Goal: Information Seeking & Learning: Learn about a topic

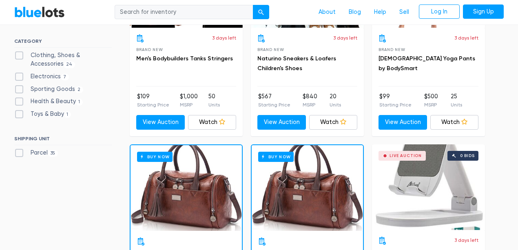
scroll to position [380, 0]
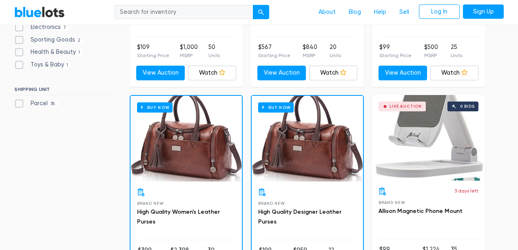
click at [22, 32] on label "Electronics 7" at bounding box center [41, 27] width 55 height 9
click at [20, 28] on input "Electronics 7" at bounding box center [16, 25] width 5 height 5
checkbox input "true"
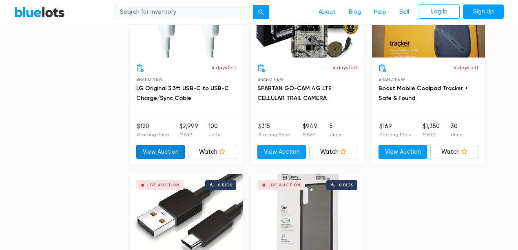
scroll to position [536, 0]
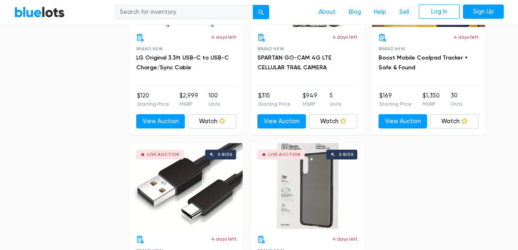
click at [170, 73] on h3 "LG Original 3.3ft USB-C to USB-C Charge/Sync Cable" at bounding box center [186, 63] width 100 height 20
click at [171, 71] on link "LG Original 3.3ft USB-C to USB-C Charge/Sync Cable" at bounding box center [182, 62] width 93 height 17
click at [404, 129] on link "View Auction" at bounding box center [402, 121] width 49 height 15
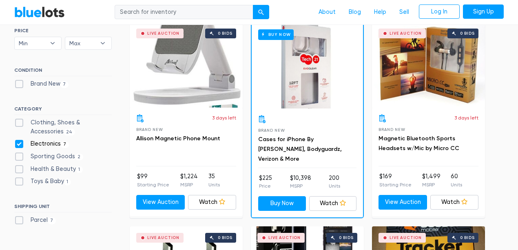
scroll to position [292, 0]
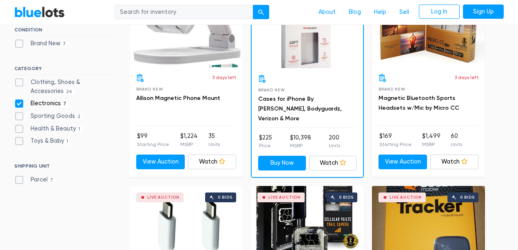
click at [18, 108] on label "Electronics 7" at bounding box center [41, 103] width 55 height 9
click at [18, 104] on input "Electronics 7" at bounding box center [16, 101] width 5 height 5
checkbox input "false"
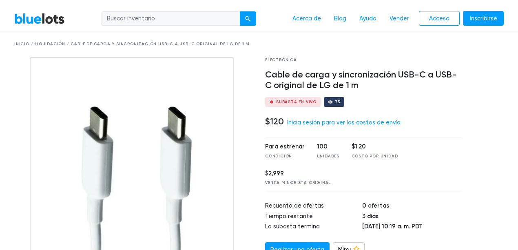
scroll to position [27, 0]
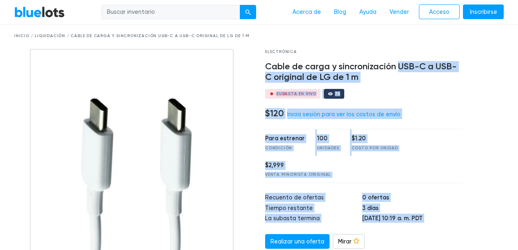
drag, startPoint x: 262, startPoint y: 144, endPoint x: 443, endPoint y: 165, distance: 182.3
click at [488, 159] on div "Electrónica Cable de carga y sincronización USB-C a USB-C original de LG de 1 m…" at bounding box center [259, 191] width 502 height 285
click at [413, 171] on div "Electrónica Cable de carga y sincronización USB-C a USB-C original de LG de 1 m…" at bounding box center [363, 191] width 209 height 285
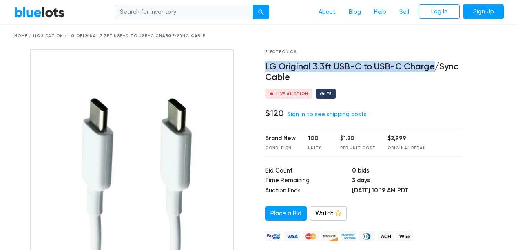
drag, startPoint x: 263, startPoint y: 106, endPoint x: 322, endPoint y: 120, distance: 60.0
click at [322, 120] on div "Electronics LG Original 3.3ft USB-C to USB-C Charge/Sync Cable Live Auction 75 …" at bounding box center [363, 177] width 209 height 256
copy h4 "LG Original 3.3ft USB-C to USB-C Charge"
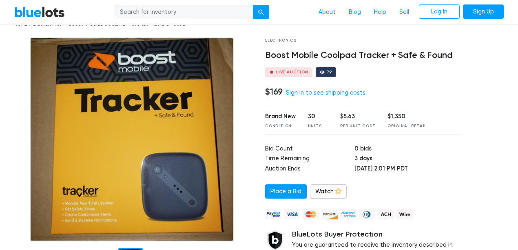
scroll to position [27, 0]
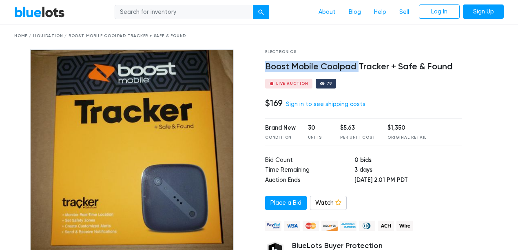
drag, startPoint x: 263, startPoint y: 104, endPoint x: 404, endPoint y: 107, distance: 141.9
click at [404, 107] on div "Electronics Boost Mobile Coolpad Tracker + Safe & Found Live Auction 79 $169 Si…" at bounding box center [363, 172] width 209 height 246
drag, startPoint x: 448, startPoint y: 106, endPoint x: 279, endPoint y: 110, distance: 168.9
click at [260, 111] on div "Electronics Boost Mobile Coolpad Tracker + Safe & Found Live Auction 79 $169 Si…" at bounding box center [363, 172] width 209 height 246
copy h4 "Boost Mobile Coolpad Tracker"
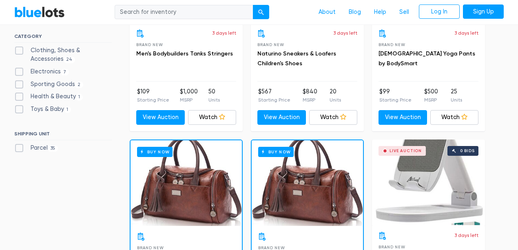
scroll to position [346, 0]
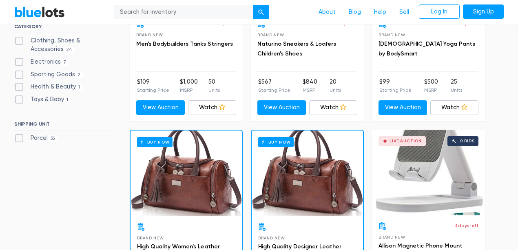
click at [22, 54] on label "Clothing, Shoes & Accessories 24" at bounding box center [62, 45] width 97 height 18
click at [20, 42] on Accessories"] "Clothing, Shoes & Accessories 24" at bounding box center [16, 38] width 5 height 5
checkbox Accessories"] "true"
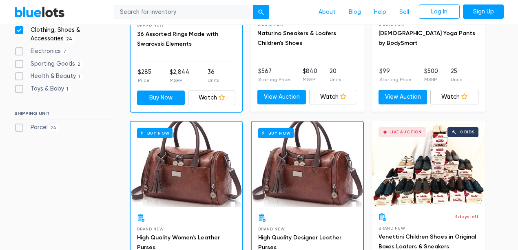
scroll to position [380, 0]
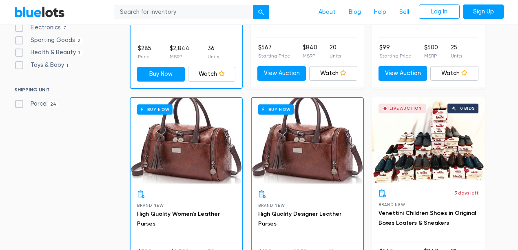
click at [21, 57] on label "Health & Beauty 1" at bounding box center [48, 52] width 69 height 9
click at [20, 53] on Beauty"] "Health & Beauty 1" at bounding box center [16, 50] width 5 height 5
checkbox Beauty"] "true"
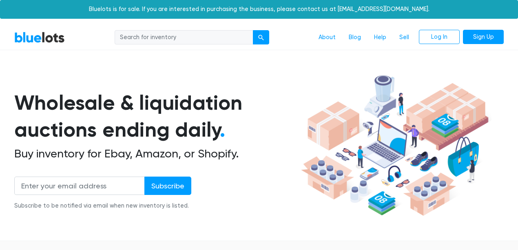
scroll to position [264, 0]
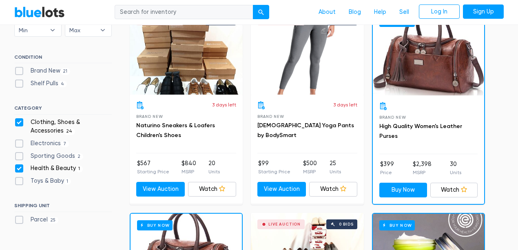
click at [22, 135] on label "Clothing, Shoes & Accessories 24" at bounding box center [62, 127] width 97 height 18
click at [20, 123] on Accessories"] "Clothing, Shoes & Accessories 24" at bounding box center [16, 120] width 5 height 5
checkbox Accessories"] "false"
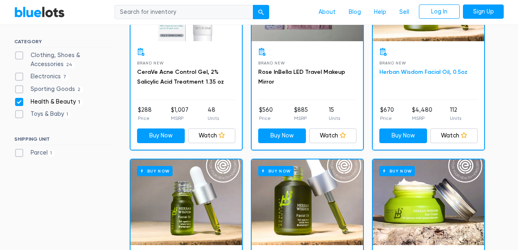
scroll to position [319, 0]
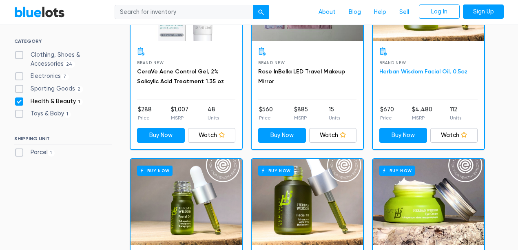
click at [426, 75] on link "Herban Wisdom Facial Oil, 0.5oz" at bounding box center [423, 71] width 88 height 7
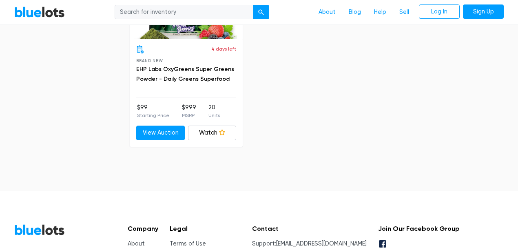
scroll to position [727, 0]
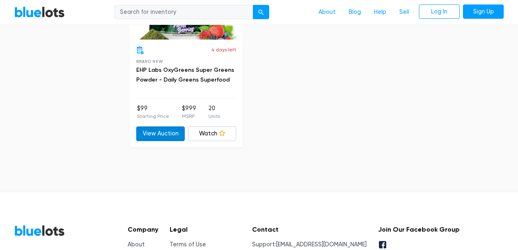
click at [166, 141] on link "View Auction" at bounding box center [160, 133] width 49 height 15
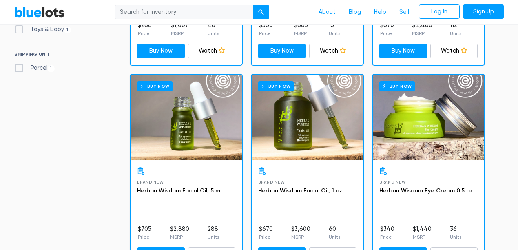
scroll to position [373, 0]
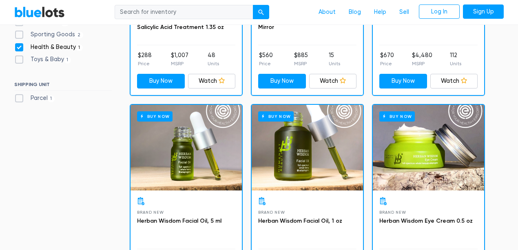
drag, startPoint x: 22, startPoint y: 114, endPoint x: 21, endPoint y: 121, distance: 6.5
click at [22, 67] on ul "Clothing, Shoes & Accessories 24 Electronics 7 Sporting Goods 2 Health & Beauty…" at bounding box center [62, 31] width 97 height 71
click at [21, 52] on label "Health & Beauty 1" at bounding box center [48, 47] width 69 height 9
click at [20, 48] on Beauty"] "Health & Beauty 1" at bounding box center [16, 45] width 5 height 5
checkbox Beauty"] "false"
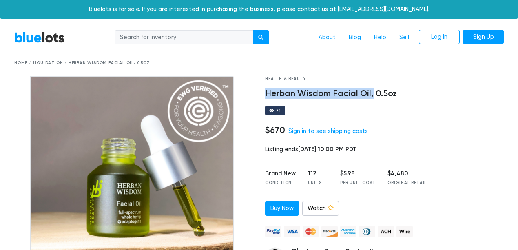
drag, startPoint x: 267, startPoint y: 136, endPoint x: 428, endPoint y: 137, distance: 161.5
click at [428, 99] on h4 "Herban Wisdom Facial Oil, 0.5oz" at bounding box center [363, 93] width 197 height 11
copy h4 "Herban Wisdom Facial Oil,"
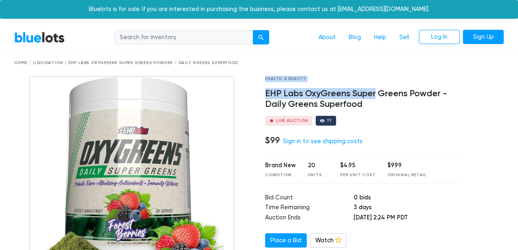
drag, startPoint x: 256, startPoint y: 141, endPoint x: 430, endPoint y: 136, distance: 174.2
click at [431, 136] on div "Health & Beauty EHP Labs OxyGreens Super Greens Powder - Daily Greens Superfood…" at bounding box center [259, 204] width 502 height 256
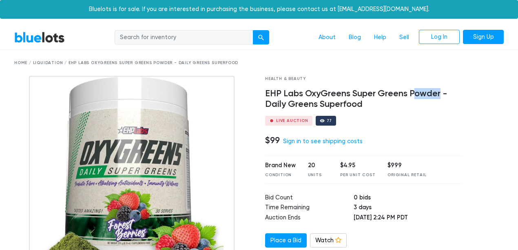
drag, startPoint x: 357, startPoint y: 150, endPoint x: 317, endPoint y: 150, distance: 40.0
click at [317, 110] on h4 "EHP Labs OxyGreens Super Greens Powder - Daily Greens Superfood" at bounding box center [363, 98] width 197 height 21
drag, startPoint x: 262, startPoint y: 133, endPoint x: 391, endPoint y: 134, distance: 129.7
click at [391, 134] on div "Health & Beauty EHP Labs OxyGreens Super Greens Powder - Daily Greens Superfood…" at bounding box center [363, 204] width 209 height 256
copy h4 "EHP Labs OxyGreens"
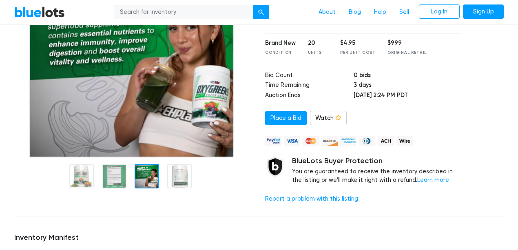
scroll to position [108, 0]
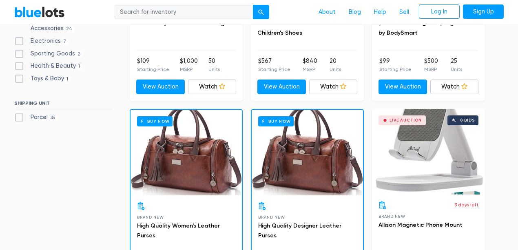
scroll to position [373, 0]
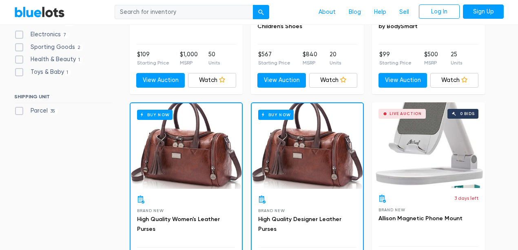
click at [16, 77] on label "Toys & Baby [DEMOGRAPHIC_DATA]" at bounding box center [42, 72] width 57 height 9
click at [16, 73] on Baby"] "Toys & Baby [DEMOGRAPHIC_DATA]" at bounding box center [16, 70] width 5 height 5
checkbox Baby"] "true"
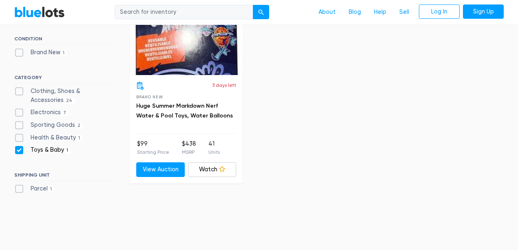
scroll to position [319, 0]
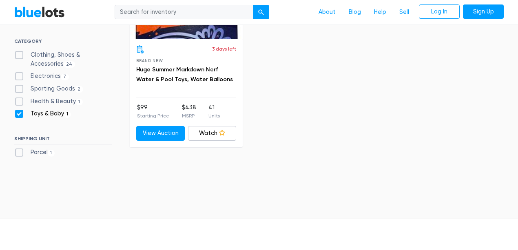
click at [23, 93] on label "Sporting Goods 2" at bounding box center [48, 88] width 69 height 9
click at [20, 90] on Goods"] "Sporting Goods 2" at bounding box center [16, 86] width 5 height 5
checkbox Goods"] "true"
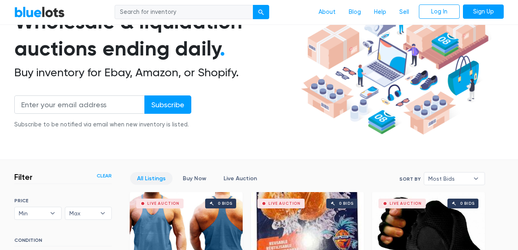
scroll to position [74, 0]
